Goal: Transaction & Acquisition: Purchase product/service

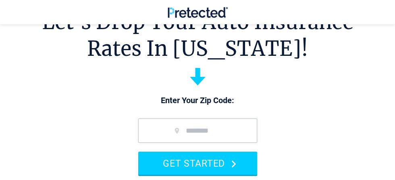
scroll to position [31, 0]
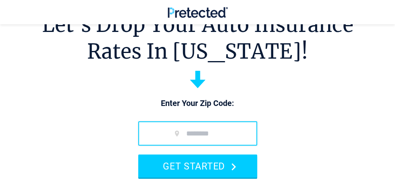
click at [169, 136] on input "zip code" at bounding box center [197, 133] width 119 height 24
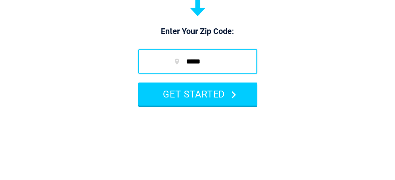
type input "*****"
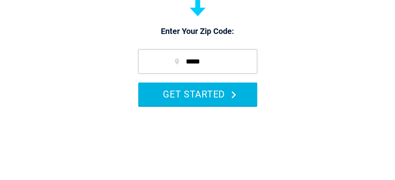
click at [154, 168] on button "GET STARTED" at bounding box center [197, 165] width 119 height 23
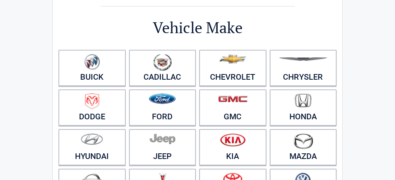
scroll to position [58, 0]
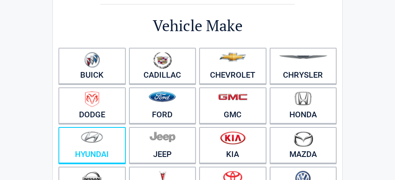
click at [87, 150] on link "Hyundai" at bounding box center [91, 145] width 67 height 36
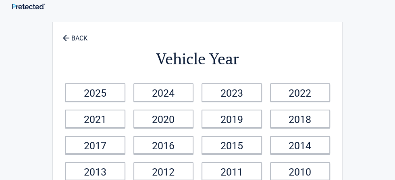
scroll to position [0, 0]
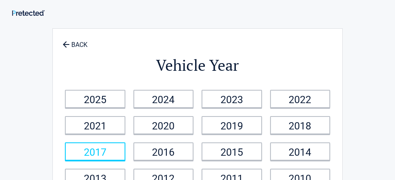
click at [89, 156] on link "2017" at bounding box center [95, 151] width 61 height 18
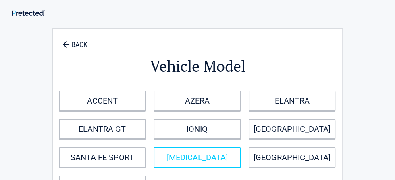
click at [185, 157] on link "[MEDICAL_DATA]" at bounding box center [197, 157] width 87 height 20
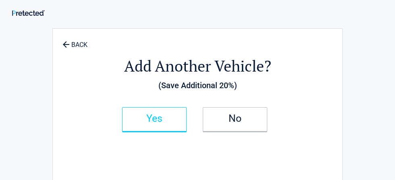
click at [140, 119] on h2 "Yes" at bounding box center [155, 118] width 48 height 6
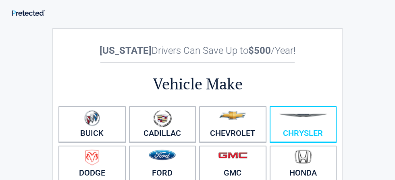
click at [292, 129] on link "Chrysler" at bounding box center [303, 124] width 67 height 36
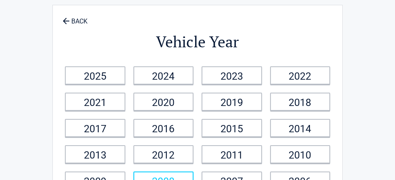
click at [158, 179] on link "2008" at bounding box center [164, 180] width 61 height 18
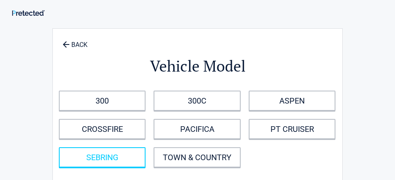
click at [92, 155] on link "SEBRING" at bounding box center [102, 157] width 87 height 20
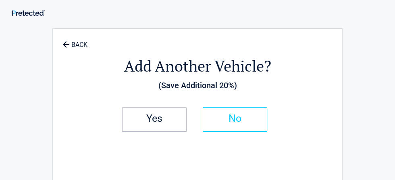
click at [225, 122] on link "No" at bounding box center [235, 119] width 65 height 24
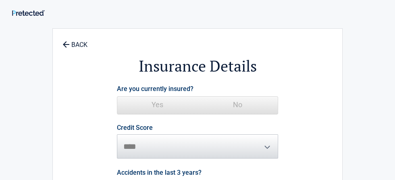
scroll to position [0, 0]
click at [157, 110] on span "Yes" at bounding box center [157, 104] width 80 height 16
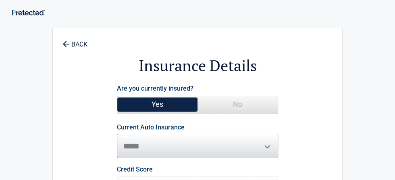
click at [126, 149] on select "**********" at bounding box center [197, 146] width 161 height 24
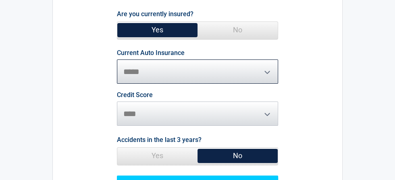
scroll to position [75, 0]
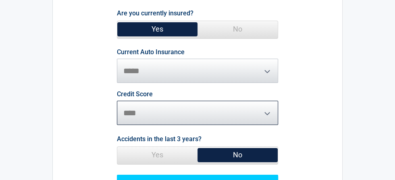
click at [130, 114] on select "********* **** ******* ****" at bounding box center [197, 112] width 161 height 24
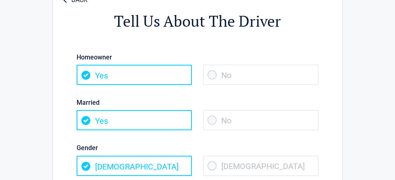
scroll to position [46, 0]
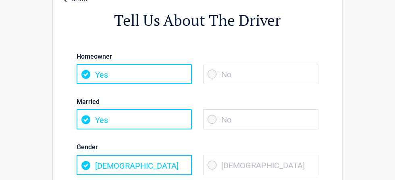
click at [214, 122] on span "No" at bounding box center [260, 119] width 115 height 20
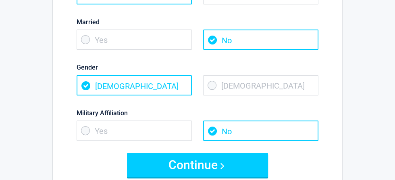
scroll to position [125, 0]
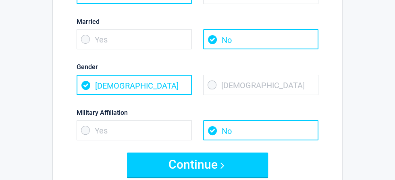
click at [82, 84] on span "Male" at bounding box center [134, 85] width 115 height 20
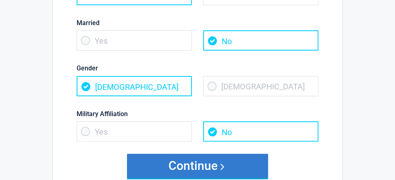
click at [179, 167] on button "Continue" at bounding box center [197, 165] width 141 height 24
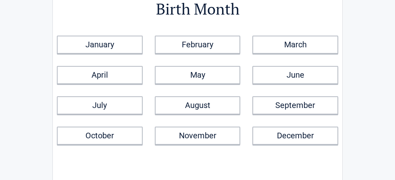
scroll to position [0, 0]
